Goal: Book appointment/travel/reservation

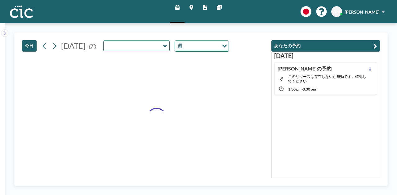
type input "Madara"
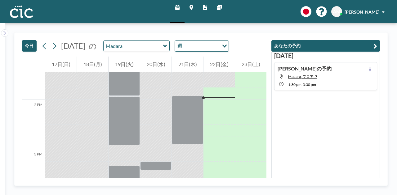
scroll to position [669, 0]
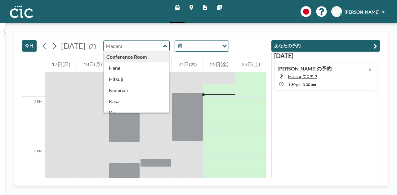
click at [163, 47] on input "text" at bounding box center [132, 46] width 59 height 10
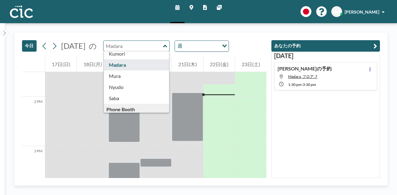
scroll to position [87, 0]
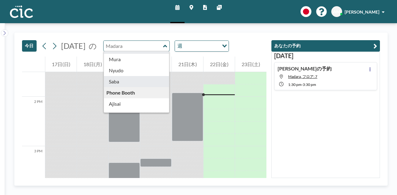
type input "Saba"
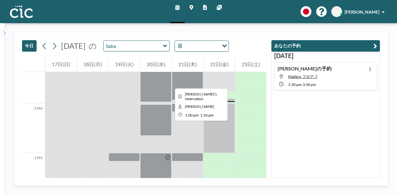
scroll to position [669, 0]
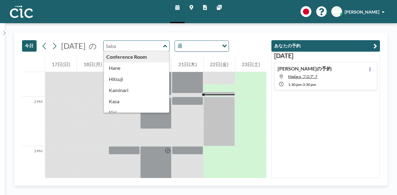
click at [163, 48] on input "text" at bounding box center [132, 46] width 59 height 10
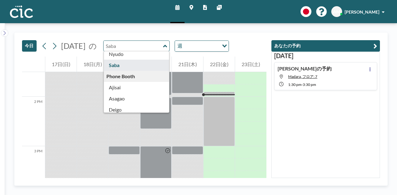
scroll to position [103, 0]
type input "Saba"
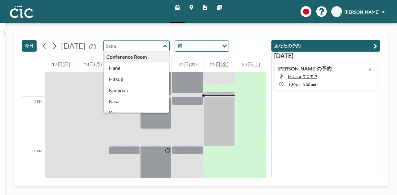
type input "Saba"
click at [191, 9] on icon at bounding box center [191, 7] width 4 height 5
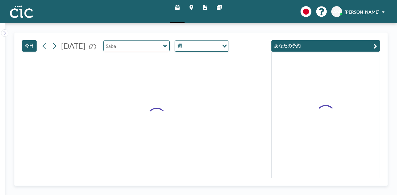
click at [163, 45] on input "text" at bounding box center [132, 46] width 59 height 10
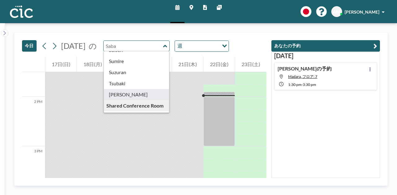
scroll to position [264, 0]
type input "[PERSON_NAME]"
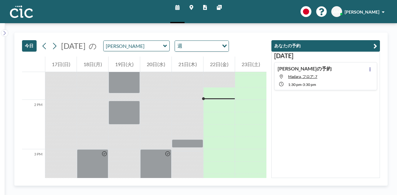
scroll to position [669, 0]
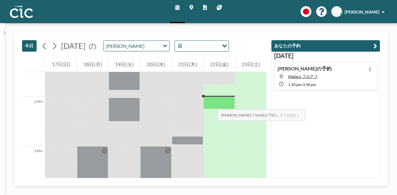
click at [211, 103] on div at bounding box center [218, 103] width 31 height 12
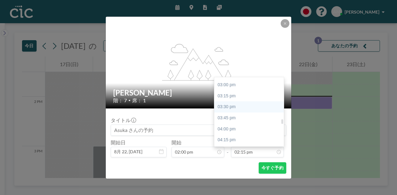
scroll to position [662, 0]
click at [233, 104] on div "03:30 pm" at bounding box center [250, 104] width 72 height 11
type input "03:30 pm"
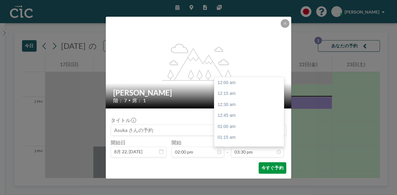
scroll to position [684, 0]
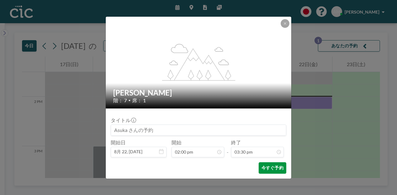
click at [276, 166] on button "今すぐ予約" at bounding box center [272, 168] width 28 height 11
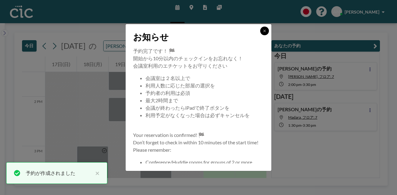
click at [258, 44] on div "お知らせ" at bounding box center [198, 35] width 146 height 23
click at [263, 31] on icon at bounding box center [264, 31] width 4 height 4
